Goal: Task Accomplishment & Management: Use online tool/utility

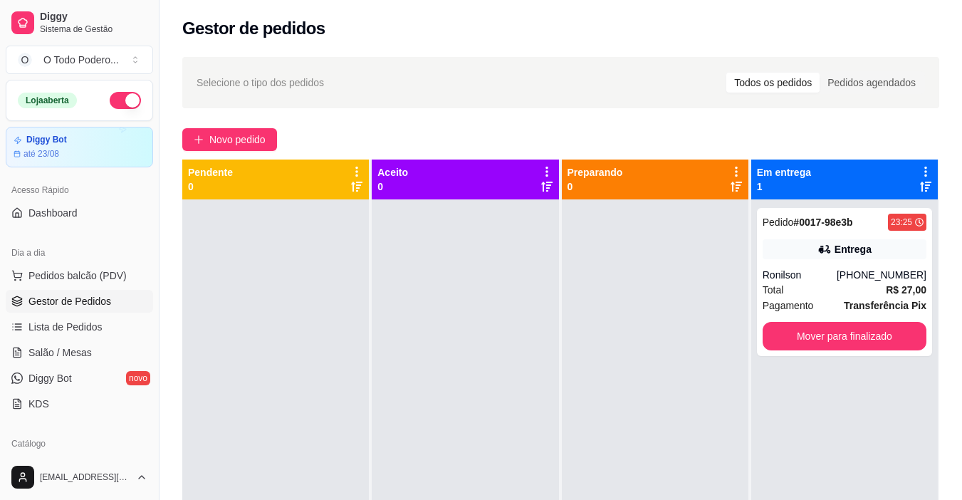
click at [850, 138] on div "Novo pedido" at bounding box center [560, 139] width 757 height 23
click at [110, 106] on button "button" at bounding box center [125, 100] width 31 height 17
click at [875, 342] on button "Mover para finalizado" at bounding box center [844, 336] width 164 height 28
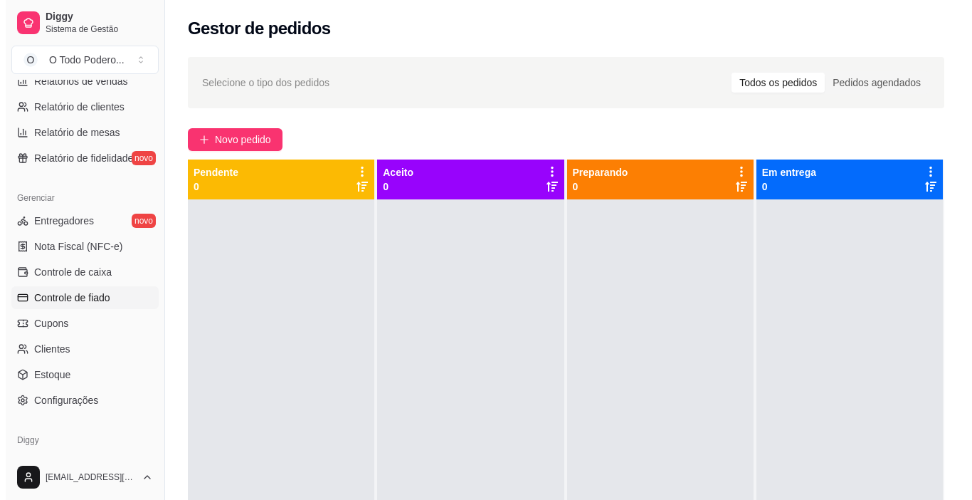
scroll to position [498, 0]
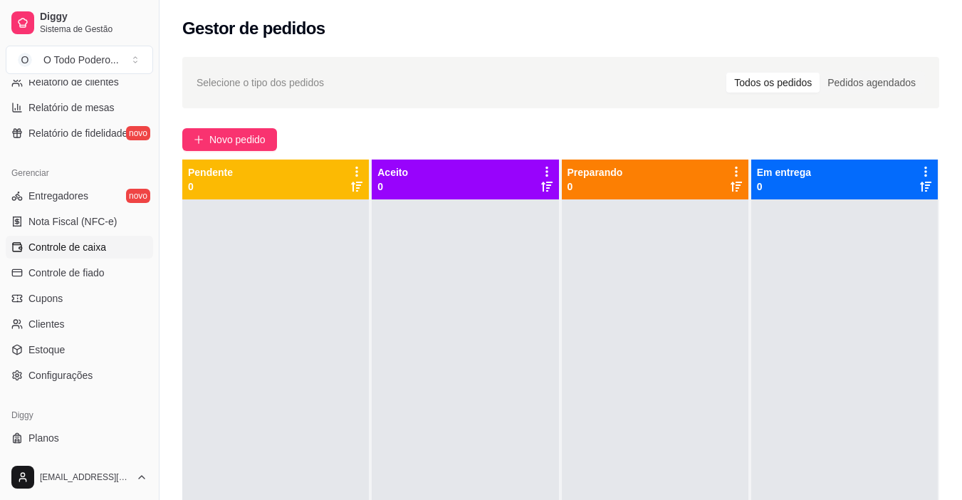
click at [90, 256] on link "Controle de caixa" at bounding box center [79, 247] width 147 height 23
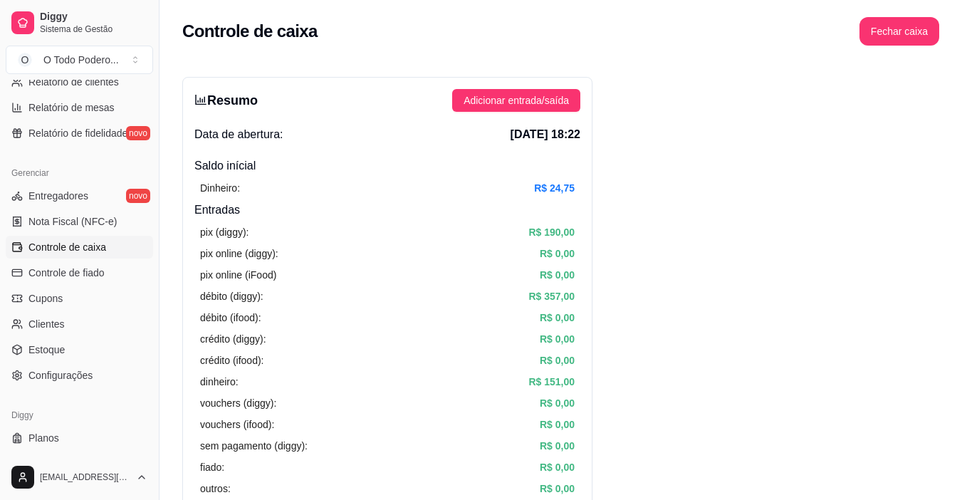
click at [486, 117] on div "Resumo Adicionar entrada/saída Data de abertura: [DATE] 18:22 Saldo inícial Din…" at bounding box center [387, 453] width 410 height 752
click at [483, 96] on span "Adicionar entrada/saída" at bounding box center [515, 101] width 105 height 16
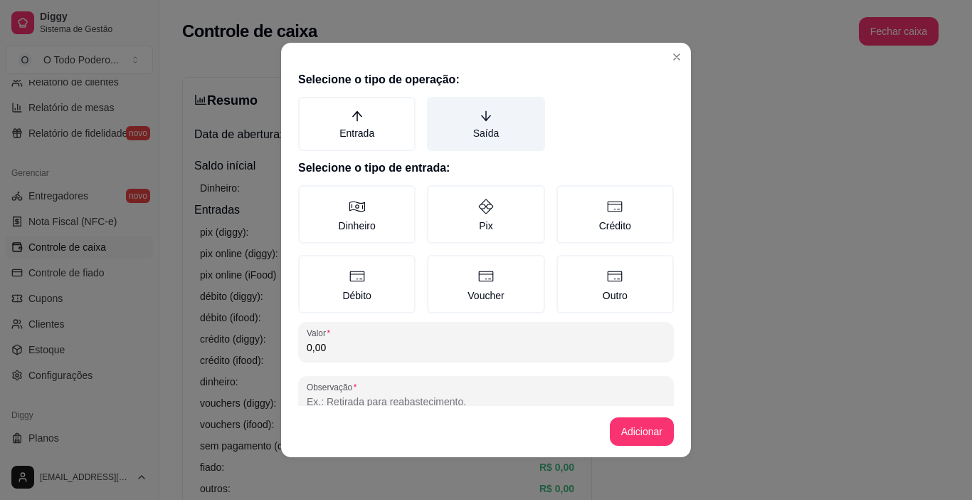
click at [449, 145] on label "Saída" at bounding box center [485, 124] width 117 height 54
click at [438, 107] on button "Saída" at bounding box center [431, 101] width 11 height 11
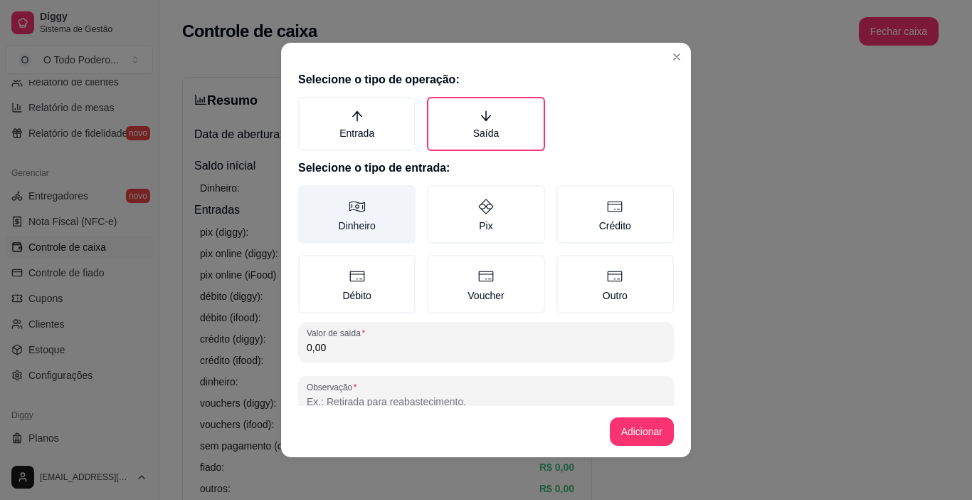
click at [401, 188] on label "Dinheiro" at bounding box center [356, 214] width 117 height 58
click at [309, 188] on button "Dinheiro" at bounding box center [302, 189] width 11 height 11
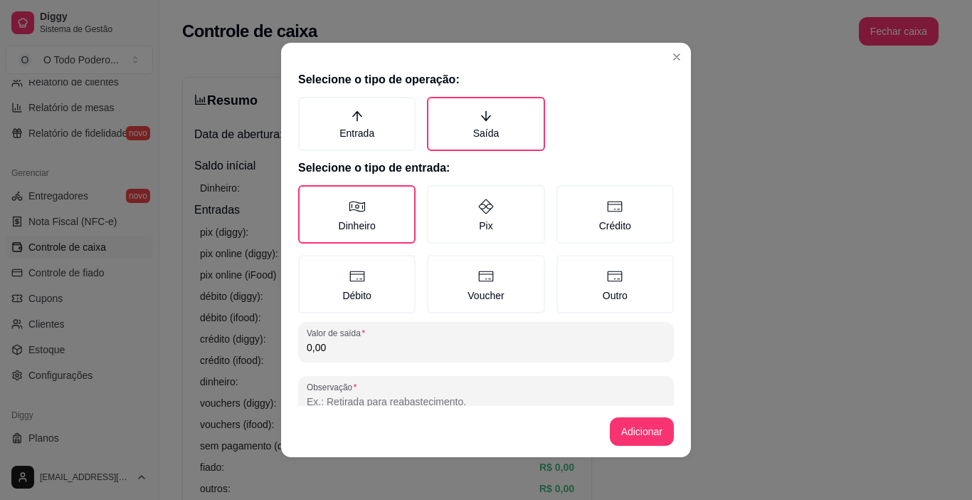
click at [428, 342] on input "0,00" at bounding box center [486, 347] width 359 height 14
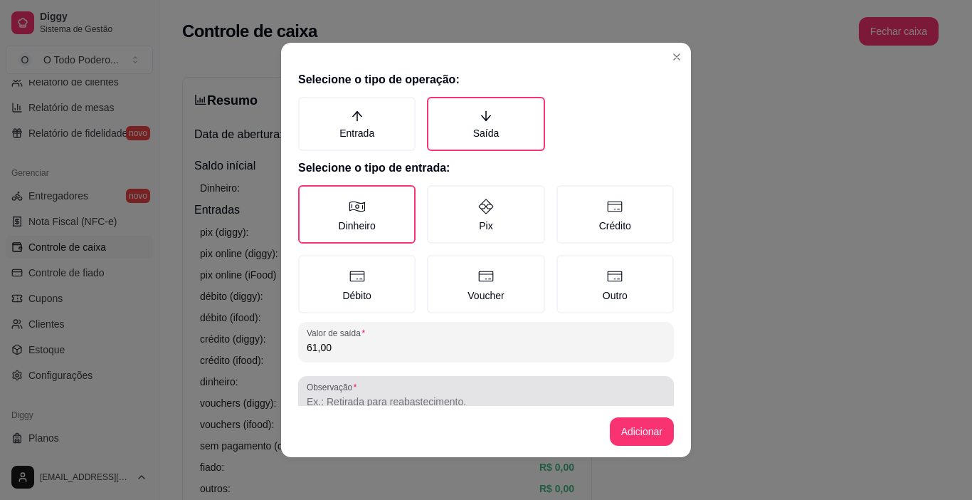
type input "61,00"
click at [518, 389] on div at bounding box center [486, 395] width 359 height 28
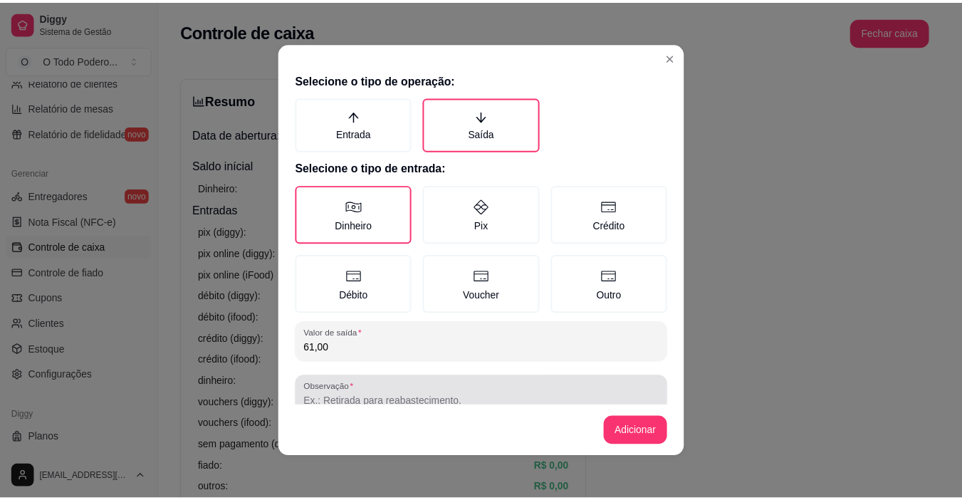
scroll to position [3, 0]
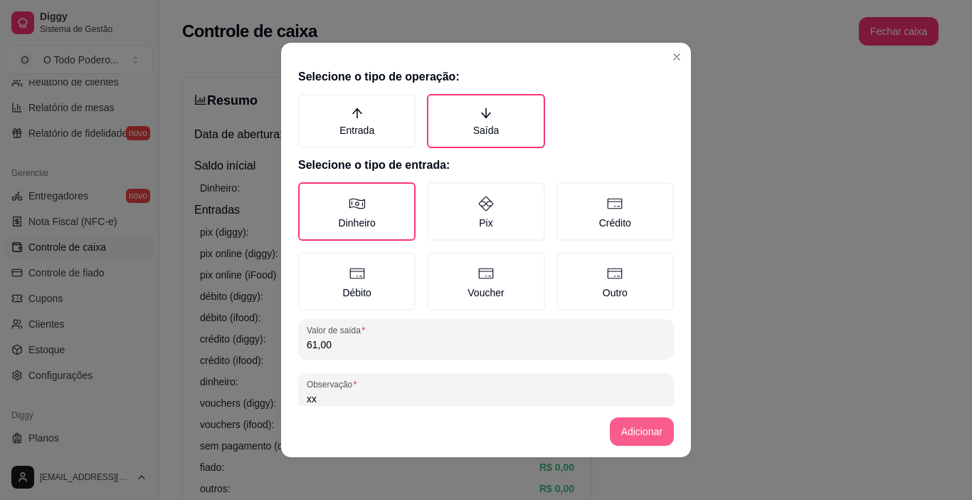
type input "xx"
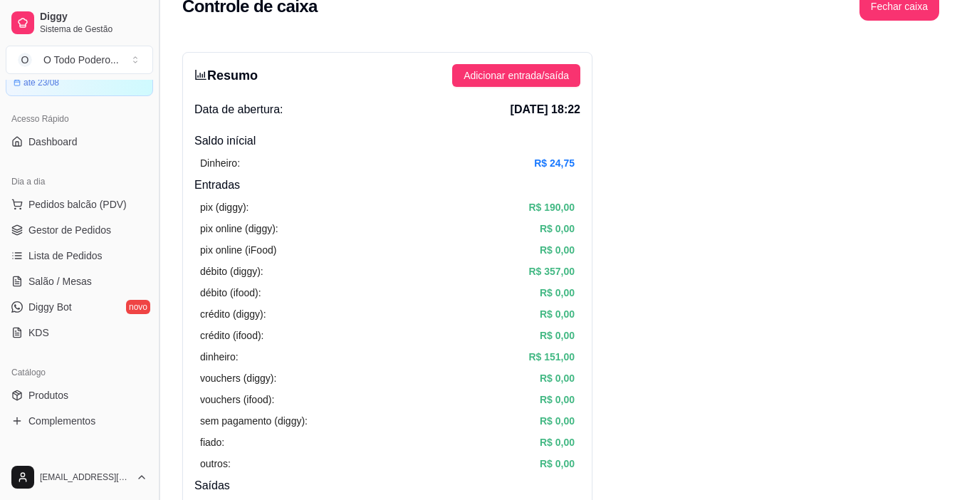
scroll to position [0, 0]
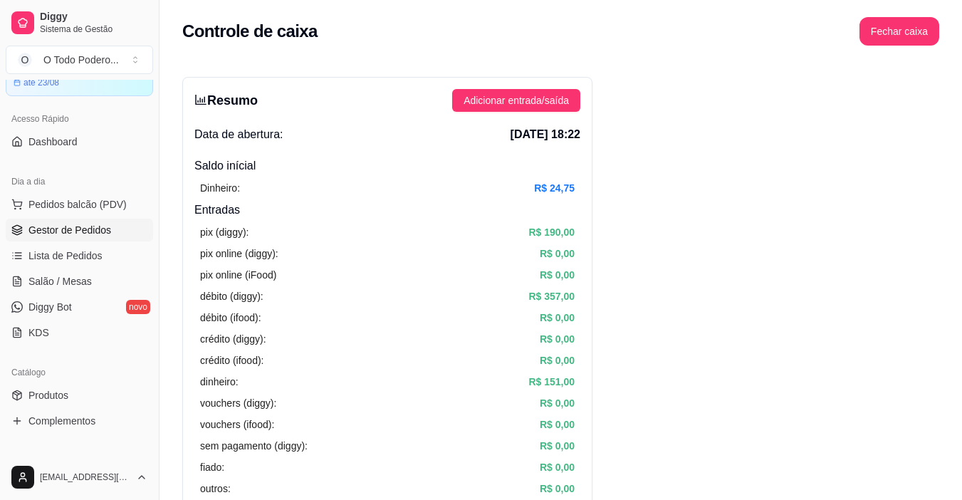
click at [75, 238] on link "Gestor de Pedidos" at bounding box center [79, 229] width 147 height 23
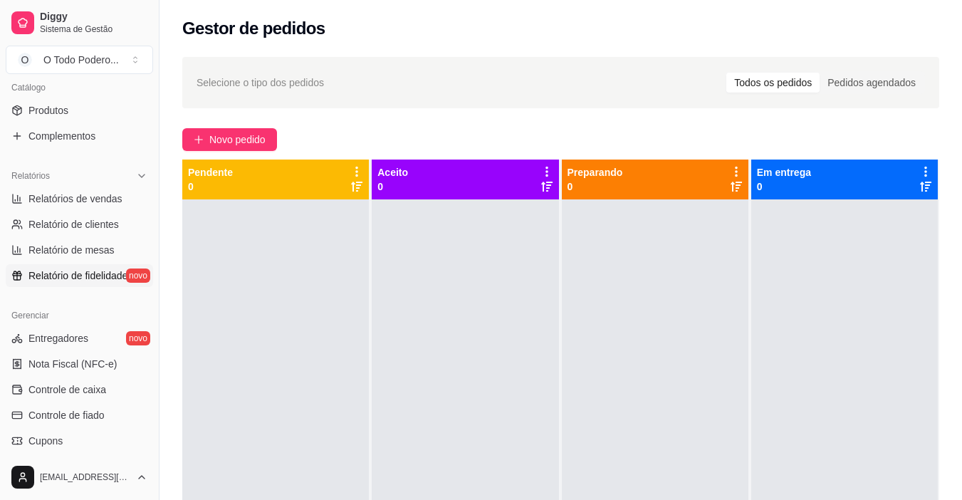
scroll to position [427, 0]
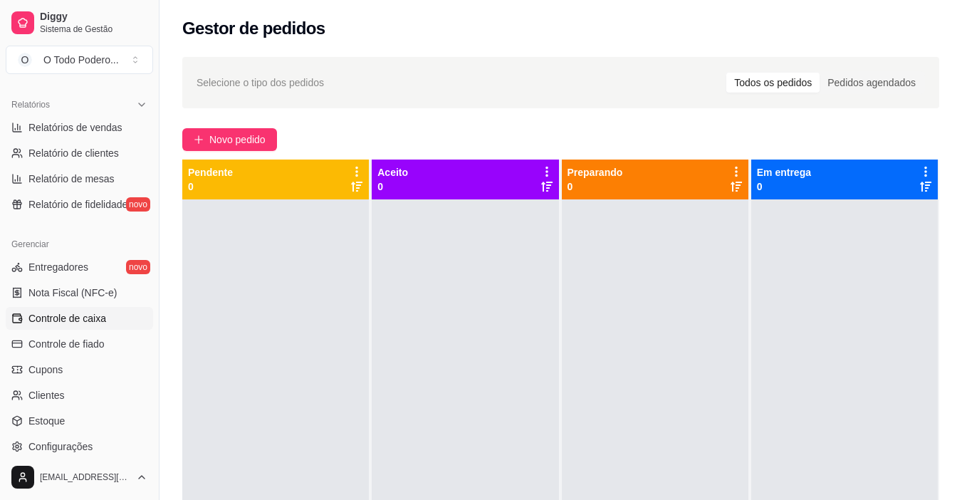
click at [67, 320] on span "Controle de caixa" at bounding box center [67, 318] width 78 height 14
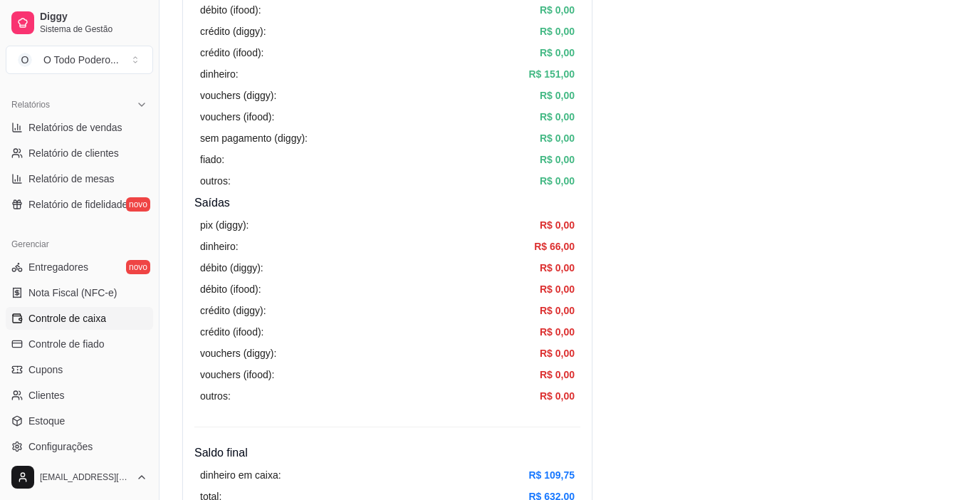
scroll to position [285, 0]
